Goal: Transaction & Acquisition: Purchase product/service

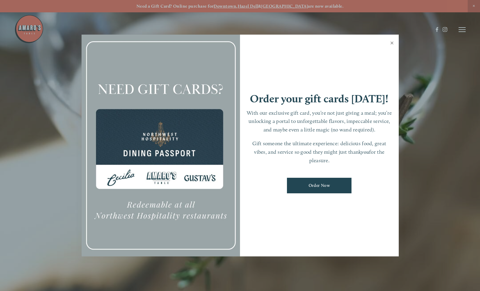
click at [390, 46] on link "Close" at bounding box center [392, 44] width 11 height 16
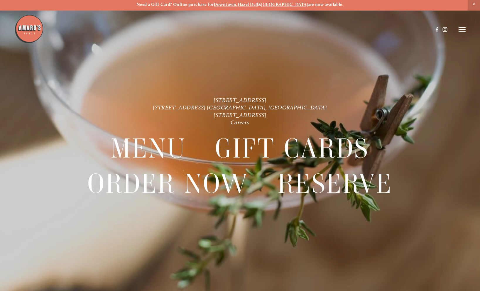
scroll to position [12, 0]
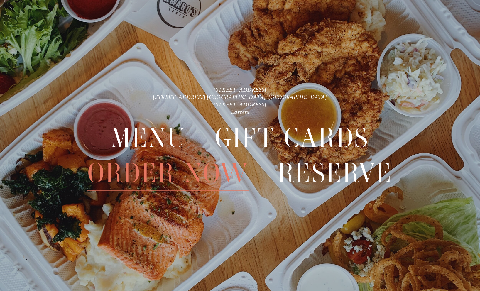
click at [117, 182] on span "Order Now" at bounding box center [167, 173] width 161 height 35
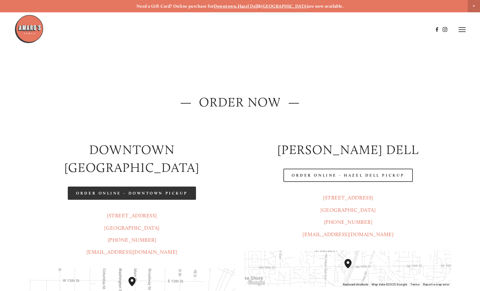
click at [163, 187] on link "Order Online - Downtown pickup" at bounding box center [132, 193] width 128 height 13
click at [30, 29] on img at bounding box center [28, 28] width 29 height 29
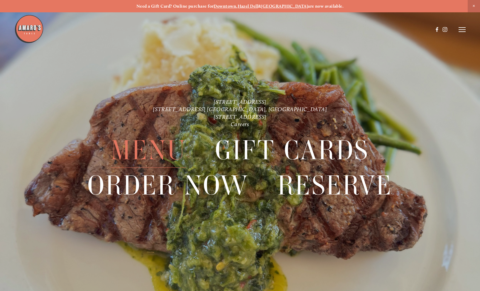
click at [146, 141] on span "Menu" at bounding box center [148, 150] width 75 height 35
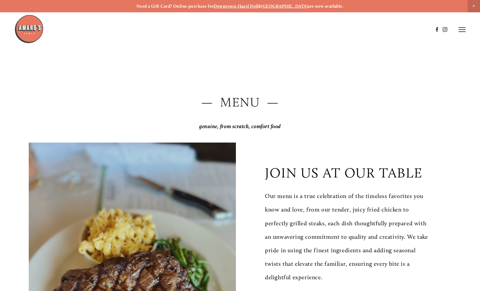
click at [230, 100] on h2 "— Menu —" at bounding box center [240, 102] width 423 height 18
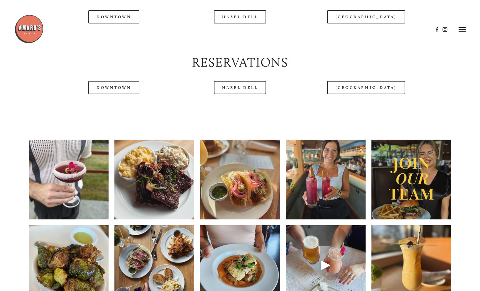
scroll to position [510, 0]
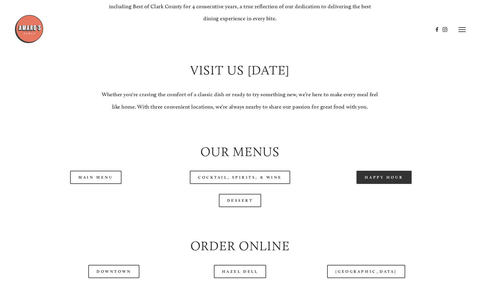
click at [377, 180] on link "Happy Hour" at bounding box center [384, 177] width 55 height 13
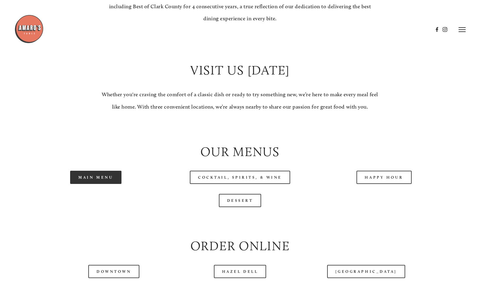
click at [104, 176] on link "Main Menu" at bounding box center [95, 177] width 51 height 13
